Goal: Task Accomplishment & Management: Manage account settings

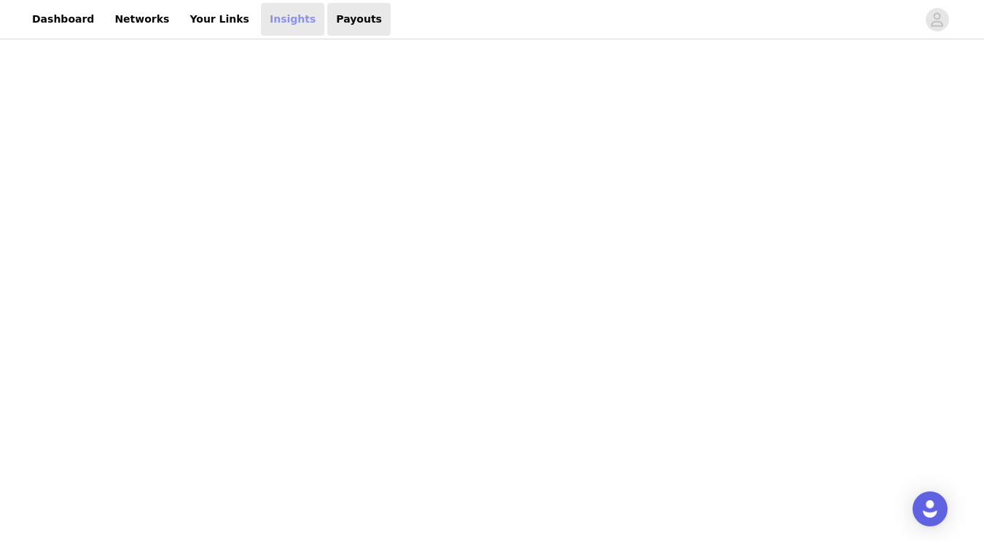
click at [261, 28] on link "Insights" at bounding box center [292, 19] width 63 height 33
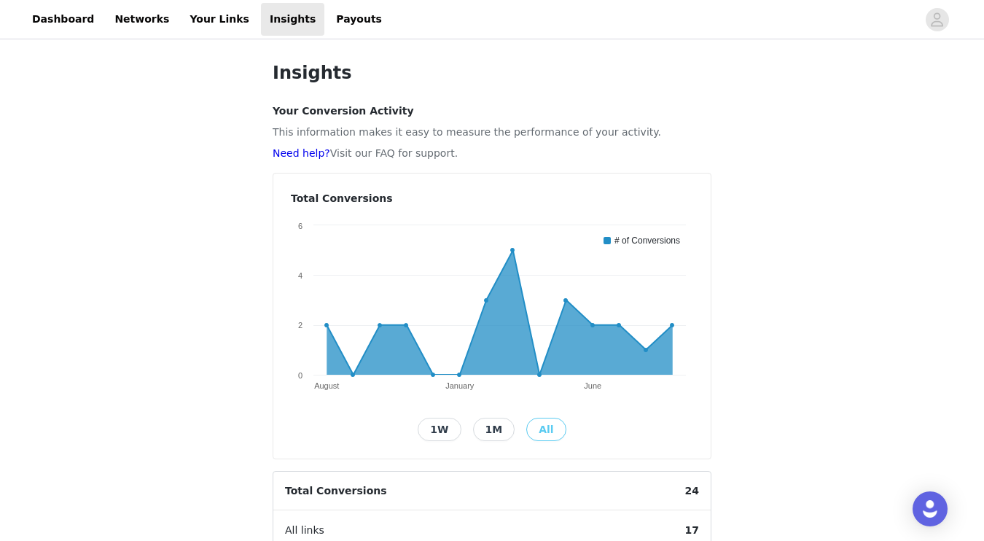
click at [192, 186] on div "Insights Your Conversion Activity This information makes it easy to measure the…" at bounding box center [492, 480] width 984 height 876
click at [139, 26] on link "Networks" at bounding box center [142, 19] width 72 height 33
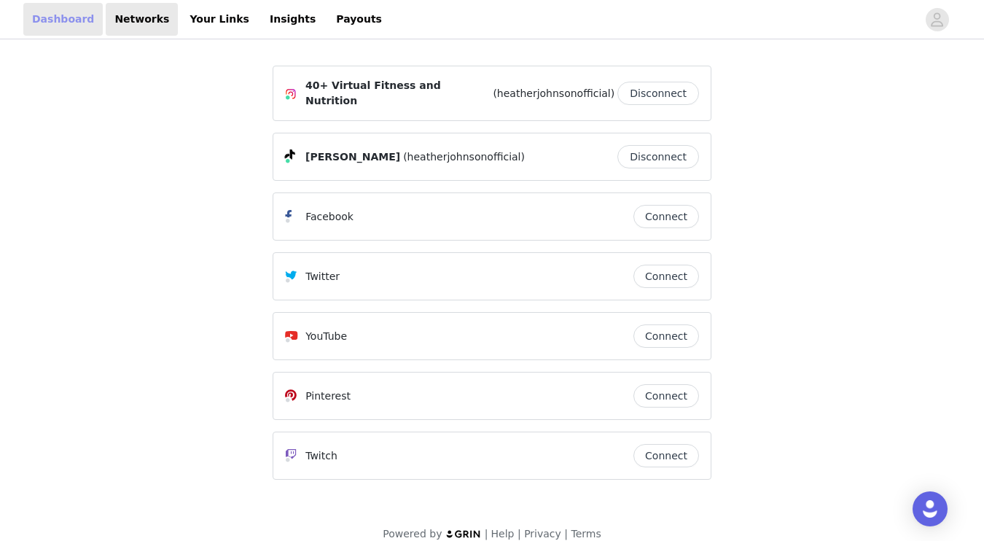
click at [74, 25] on link "Dashboard" at bounding box center [62, 19] width 79 height 33
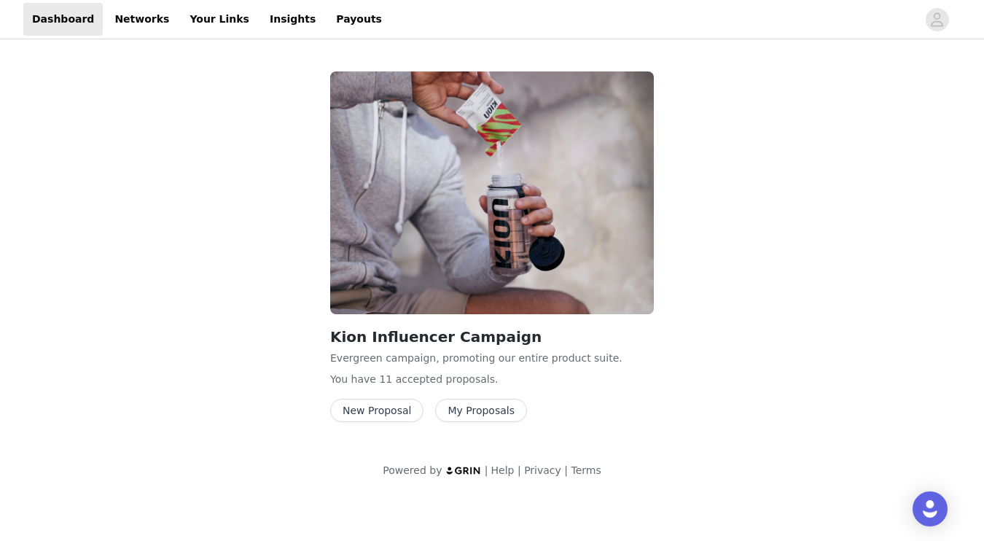
click at [469, 417] on button "My Proposals" at bounding box center [481, 410] width 92 height 23
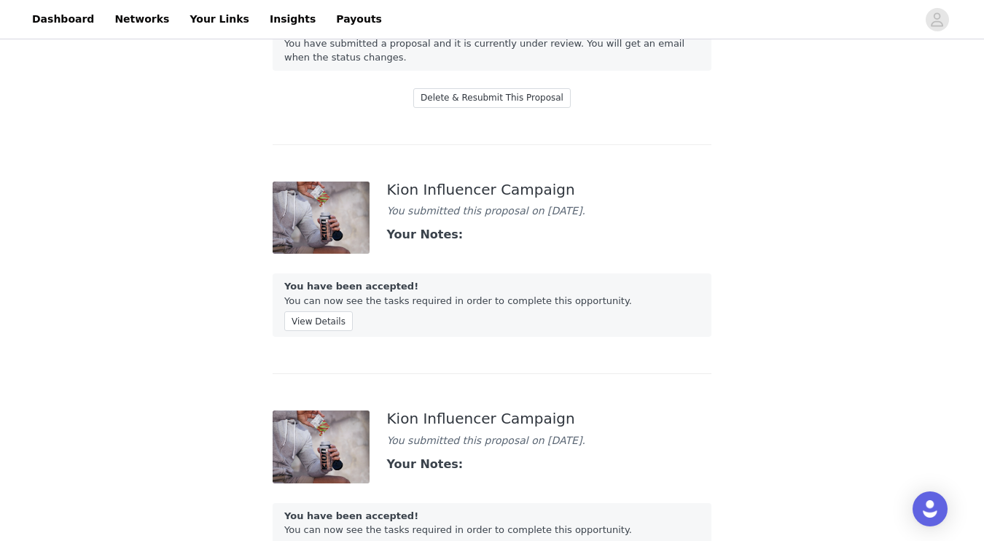
scroll to position [146, 0]
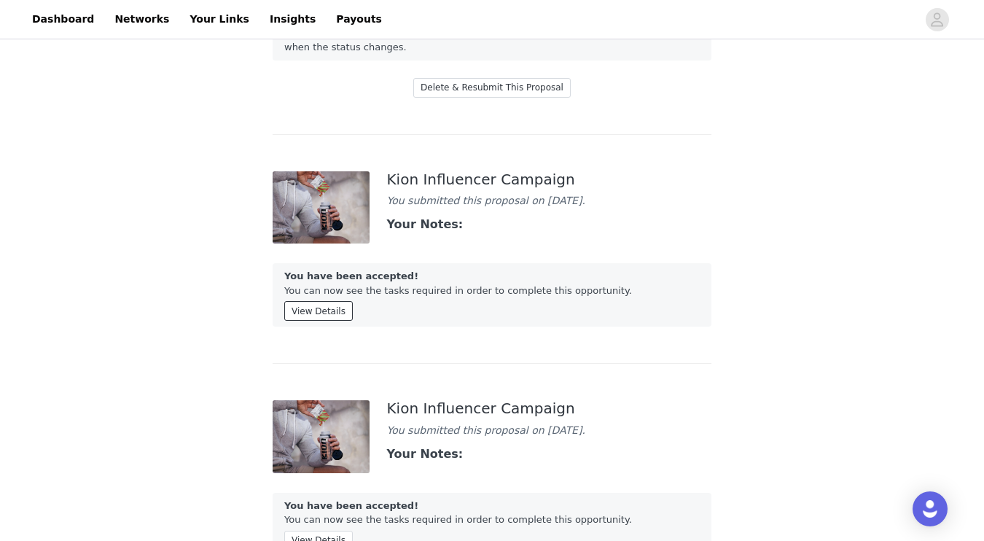
click at [311, 320] on button "View Details" at bounding box center [318, 311] width 69 height 20
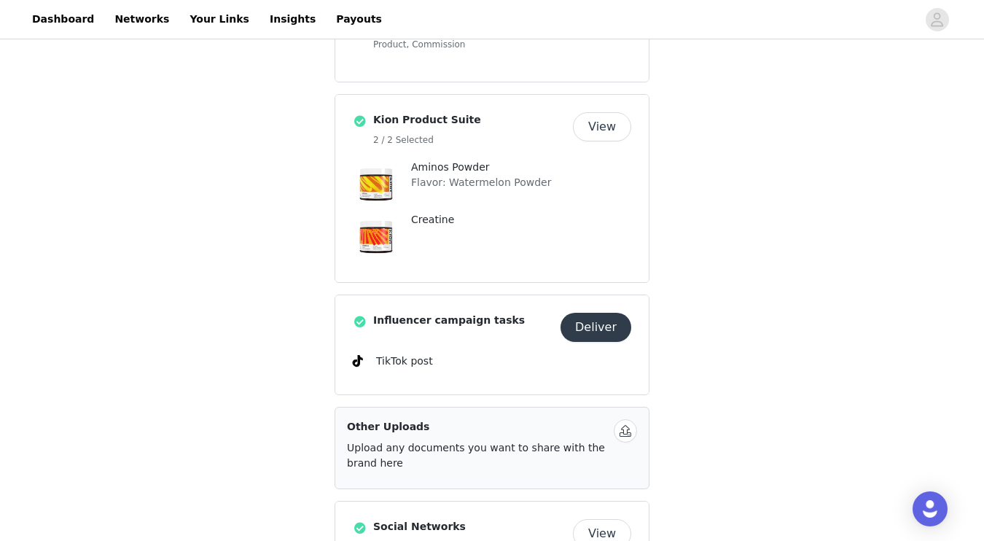
scroll to position [467, 0]
